Goal: Check status: Check status

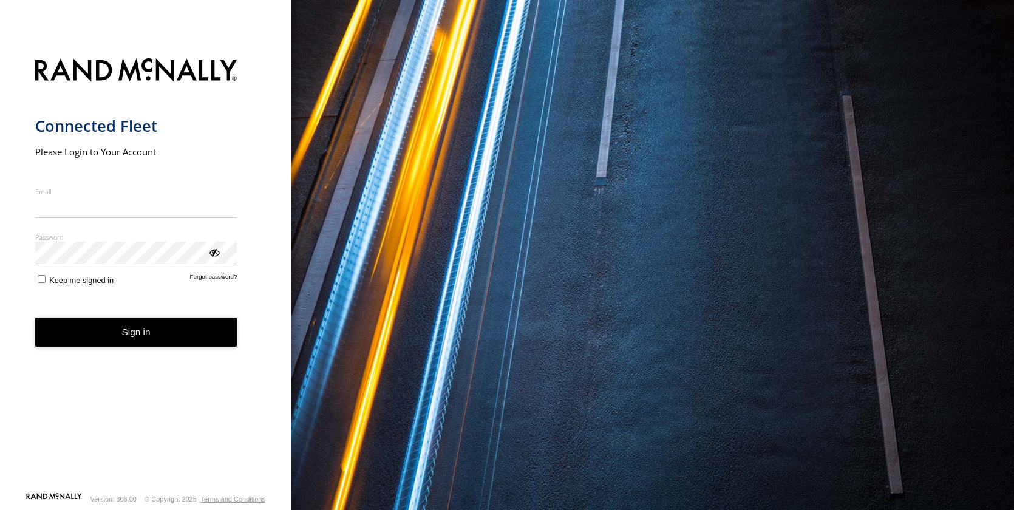
drag, startPoint x: 66, startPoint y: 202, endPoint x: 80, endPoint y: 212, distance: 17.4
click at [66, 202] on input "Email" at bounding box center [136, 207] width 202 height 22
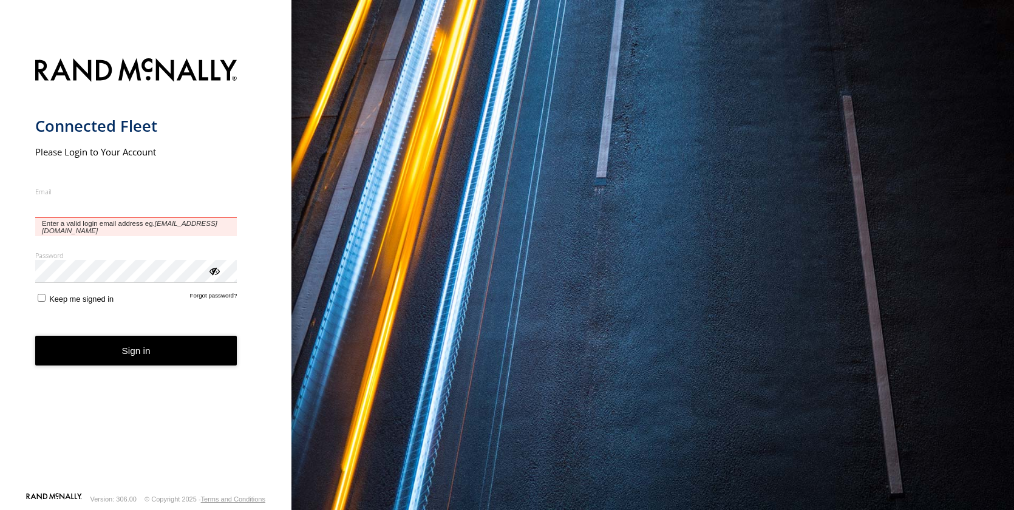
type input "**********"
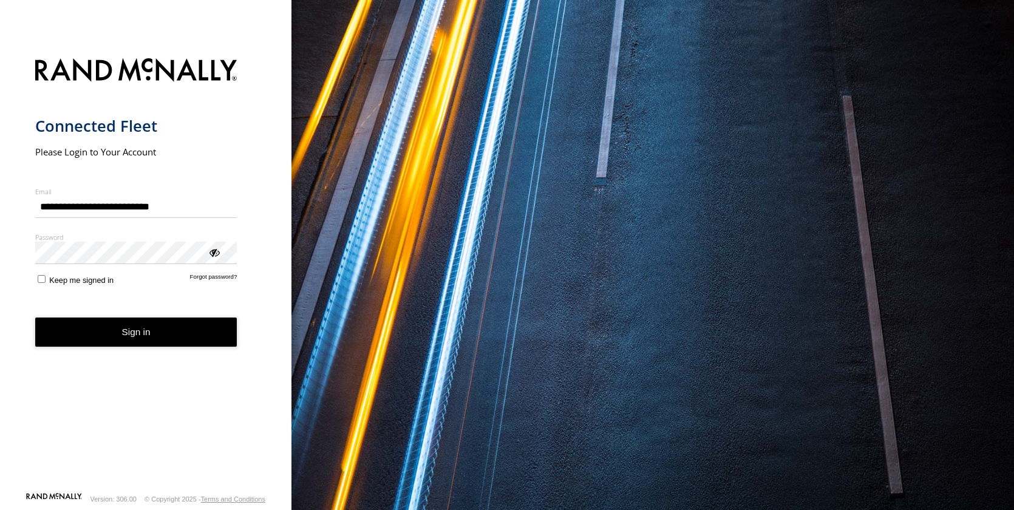
click at [143, 334] on button "Sign in" at bounding box center [136, 333] width 202 height 30
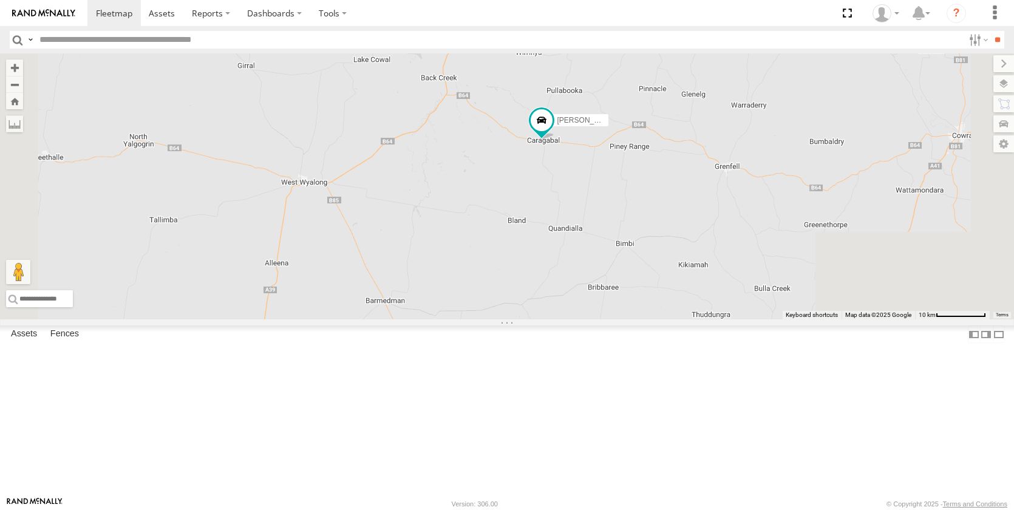
drag, startPoint x: 776, startPoint y: 146, endPoint x: 706, endPoint y: 274, distance: 146.0
click at [700, 274] on div "Darcy Furnell - NEW ute Jack Parker Brandon Edwards Matt Harding Tom Brisbane S…" at bounding box center [507, 186] width 1014 height 266
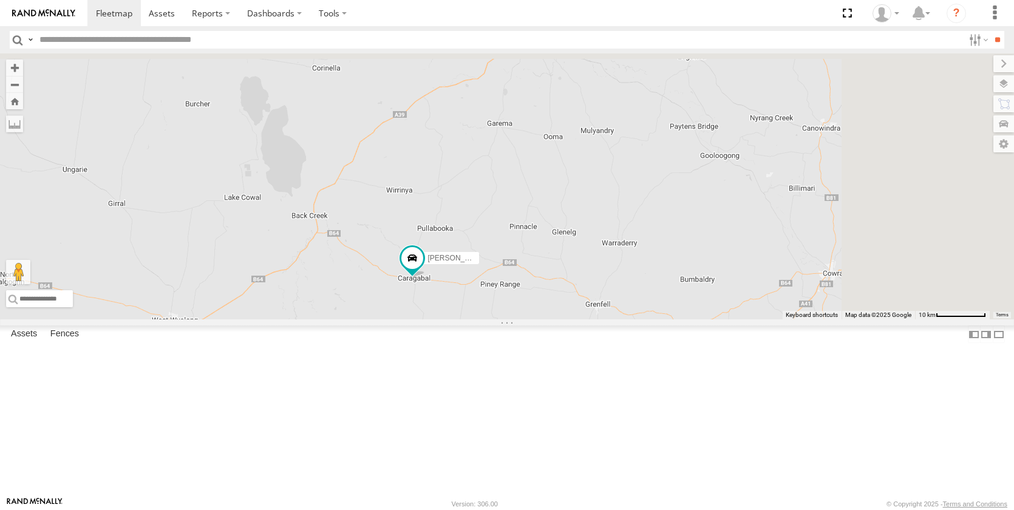
drag, startPoint x: 877, startPoint y: 165, endPoint x: 694, endPoint y: 362, distance: 268.6
click at [684, 320] on div "Darcy Furnell - NEW ute Jack Parker Brandon Edwards Matt Harding Tom Brisbane S…" at bounding box center [507, 186] width 1014 height 266
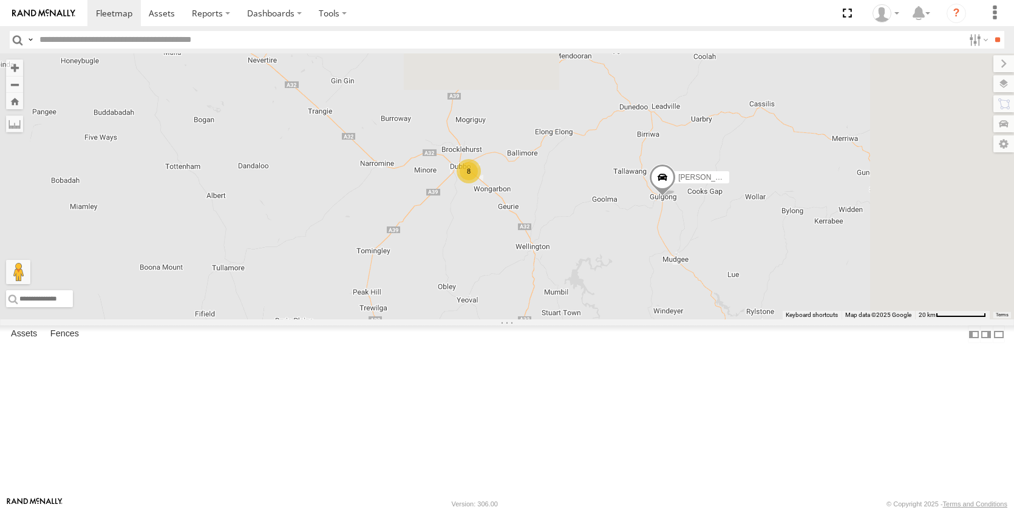
drag, startPoint x: 826, startPoint y: 120, endPoint x: 707, endPoint y: 267, distance: 189.2
click at [694, 267] on div "Darcy Furnell - NEW ute Jack Parker Brandon Edwards Matt Harding Tom Brisbane S…" at bounding box center [507, 186] width 1014 height 266
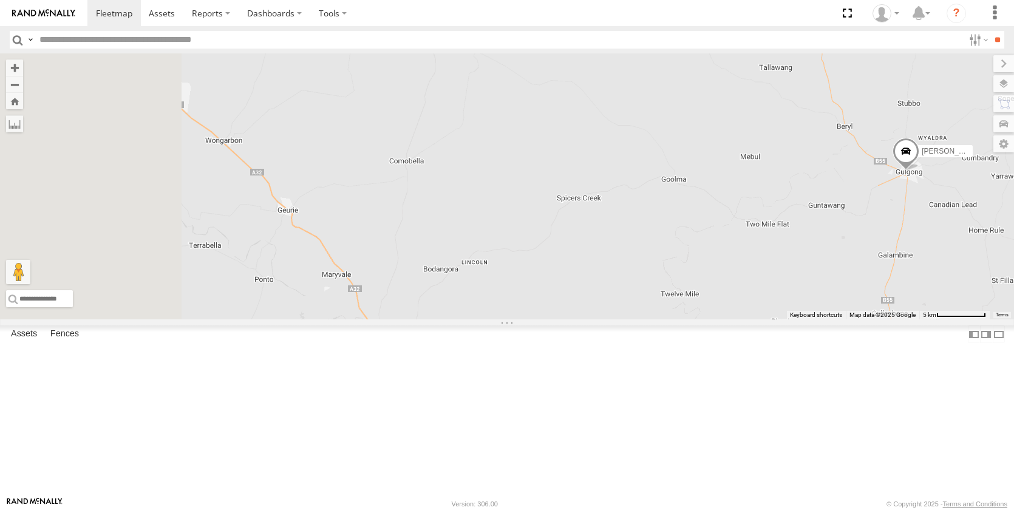
drag, startPoint x: 642, startPoint y: 312, endPoint x: 799, endPoint y: 247, distance: 169.9
click at [937, 253] on div "Darcy Furnell - NEW ute Jack Parker Brandon Edwards Matt Harding Tom Brisbane S…" at bounding box center [507, 186] width 1014 height 266
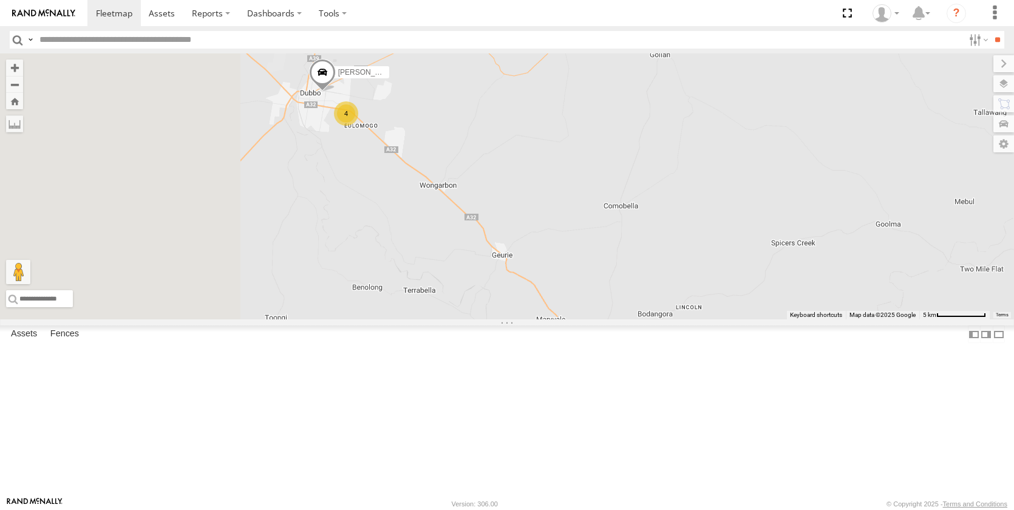
drag, startPoint x: 567, startPoint y: 260, endPoint x: 908, endPoint y: 327, distance: 347.4
click at [900, 320] on div "Darcy Furnell - NEW ute Jack Parker Brandon Edwards Matt Harding Tom Brisbane S…" at bounding box center [507, 186] width 1014 height 266
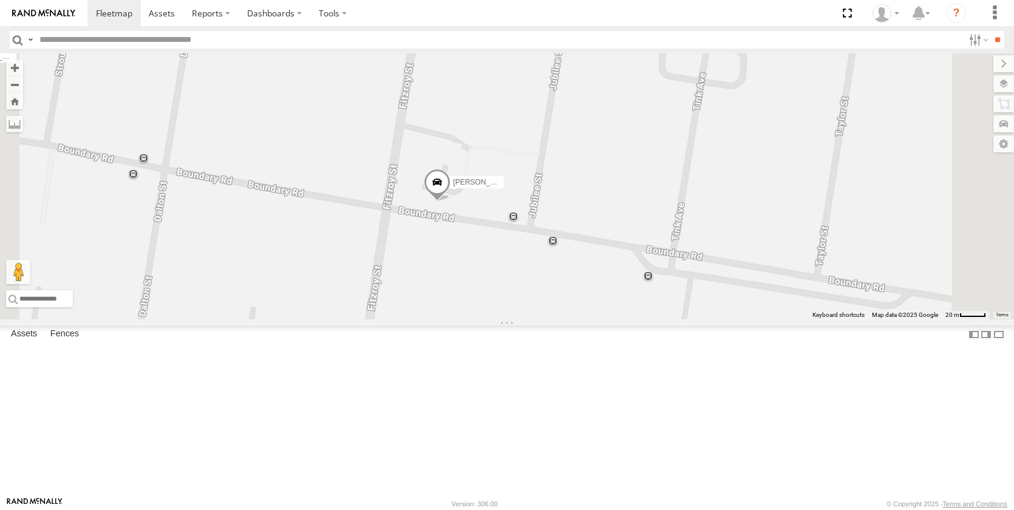
drag, startPoint x: 610, startPoint y: 289, endPoint x: 568, endPoint y: 380, distance: 100.9
click at [569, 320] on div "Darcy Furnell - NEW ute Jack Parker Brandon Edwards Matt Harding Tom Brisbane S…" at bounding box center [507, 186] width 1014 height 266
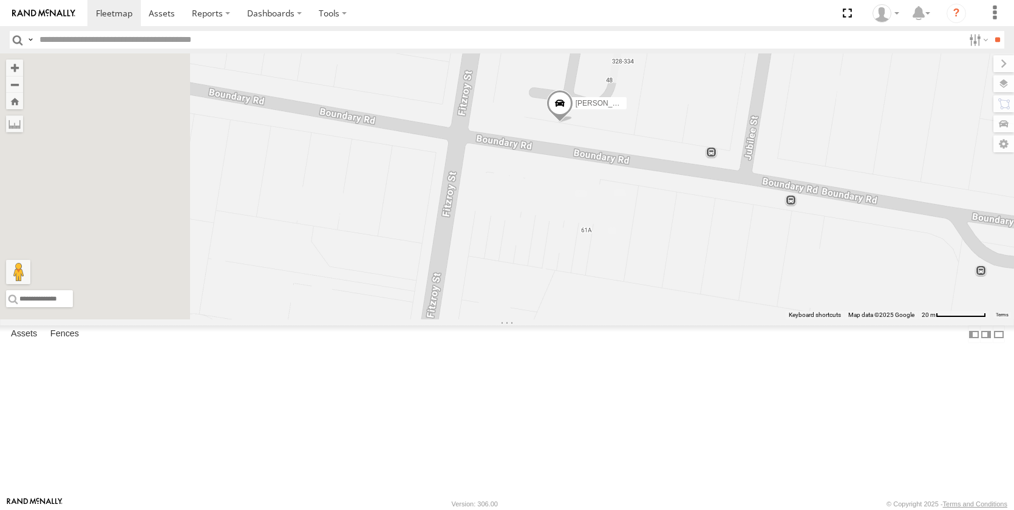
drag, startPoint x: 573, startPoint y: 392, endPoint x: 678, endPoint y: 312, distance: 132.6
click at [678, 312] on div "Darcy Furnell - NEW ute Jack Parker Brandon Edwards Matt Harding Tom Brisbane S…" at bounding box center [507, 186] width 1014 height 266
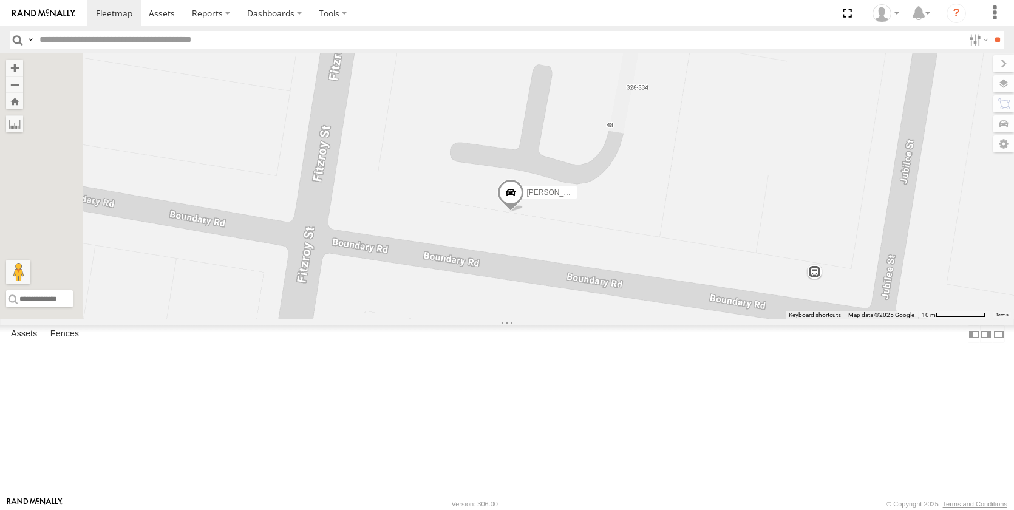
drag, startPoint x: 674, startPoint y: 243, endPoint x: 660, endPoint y: 409, distance: 166.4
click at [641, 320] on div "Darcy Furnell - NEW ute Jack Parker Brandon Edwards Matt Harding Tom Brisbane S…" at bounding box center [507, 186] width 1014 height 266
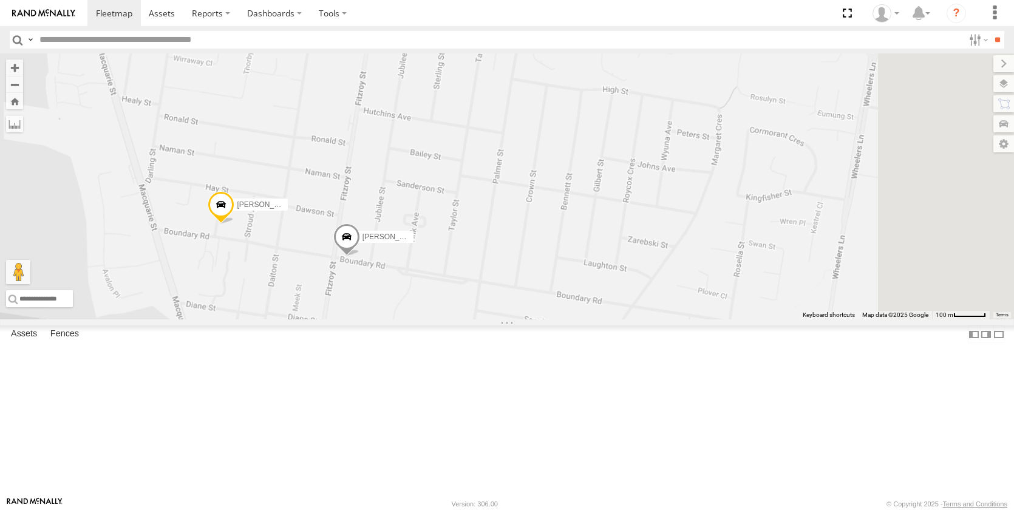
drag, startPoint x: 915, startPoint y: 374, endPoint x: 615, endPoint y: 342, distance: 301.1
click at [572, 320] on div "Darcy Furnell - NEW ute Jack Parker Brandon Edwards Matt Harding Tom Brisbane S…" at bounding box center [507, 186] width 1014 height 266
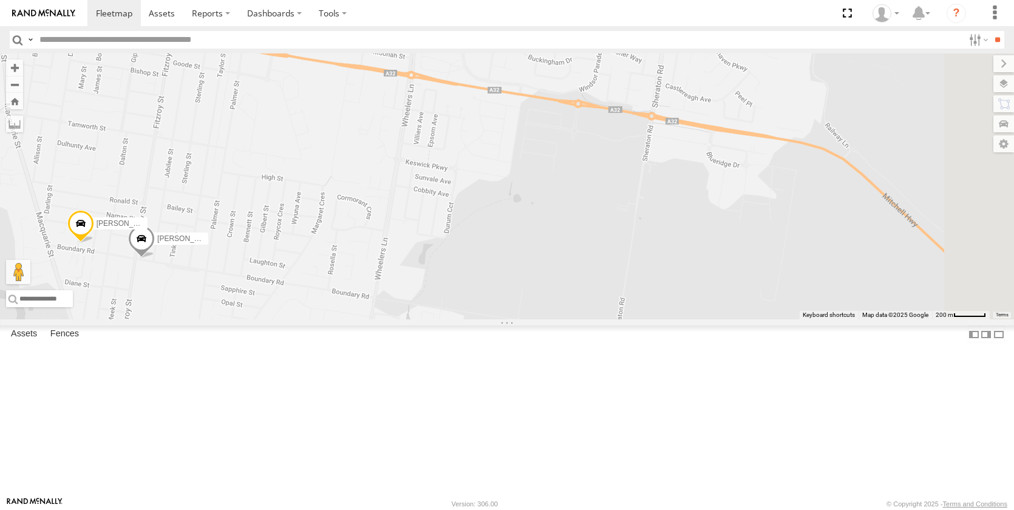
drag, startPoint x: 908, startPoint y: 384, endPoint x: 641, endPoint y: 386, distance: 266.1
click at [603, 320] on div "Darcy Furnell - NEW ute Jack Parker Brandon Edwards Matt Harding Tom Brisbane S…" at bounding box center [507, 186] width 1014 height 266
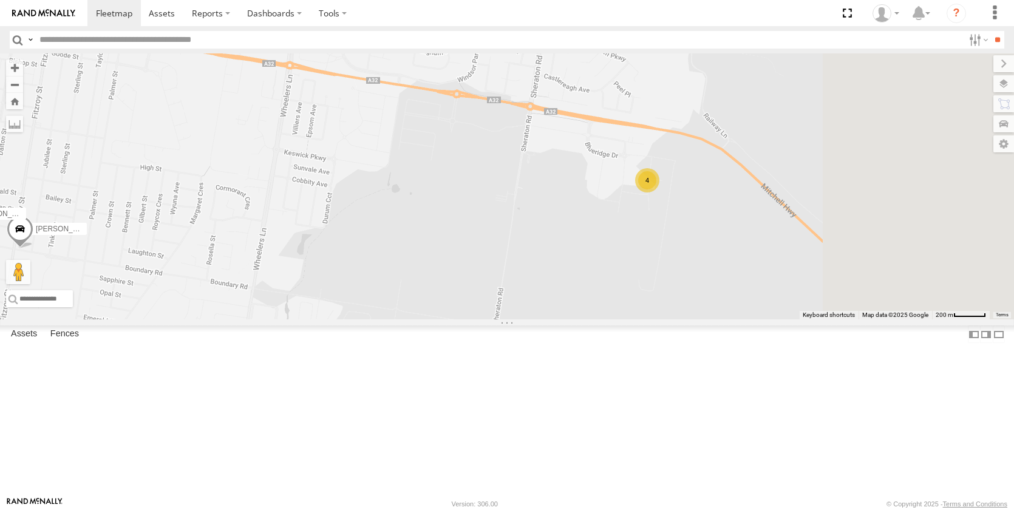
drag, startPoint x: 790, startPoint y: 363, endPoint x: 666, endPoint y: 352, distance: 124.4
click at [666, 320] on div "Darcy Furnell - NEW ute Jack Parker Brandon Edwards Matt Harding Tom Brisbane S…" at bounding box center [507, 186] width 1014 height 266
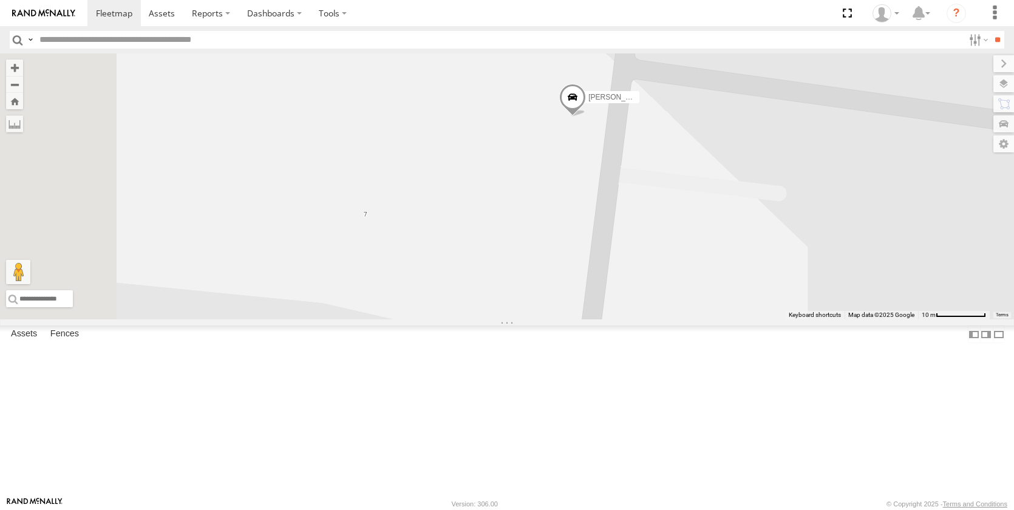
drag, startPoint x: 662, startPoint y: 278, endPoint x: 867, endPoint y: 369, distance: 224.1
click at [867, 320] on div "Darcy Furnell - NEW ute Jack Parker Brandon Edwards Matt Harding Tom Brisbane S…" at bounding box center [507, 186] width 1014 height 266
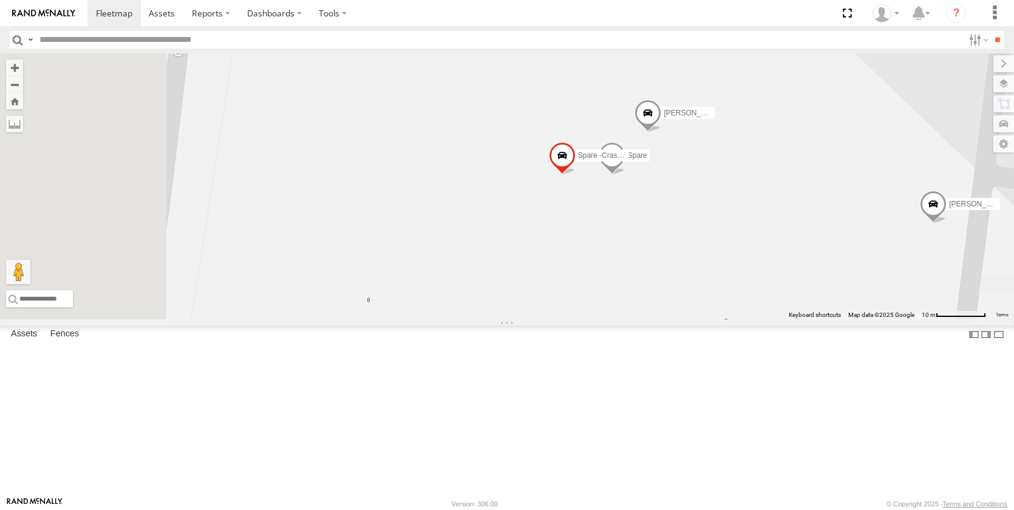
drag, startPoint x: 641, startPoint y: 256, endPoint x: 794, endPoint y: 273, distance: 153.4
click at [794, 273] on div "Darcy Furnell - NEW ute Jack Parker Brandon Edwards Matt Harding Tom Brisbane S…" at bounding box center [507, 186] width 1014 height 266
